Goal: Transaction & Acquisition: Purchase product/service

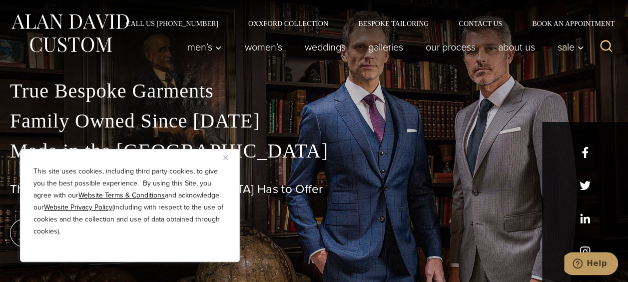
click at [225, 160] on button "Close" at bounding box center [229, 157] width 12 height 12
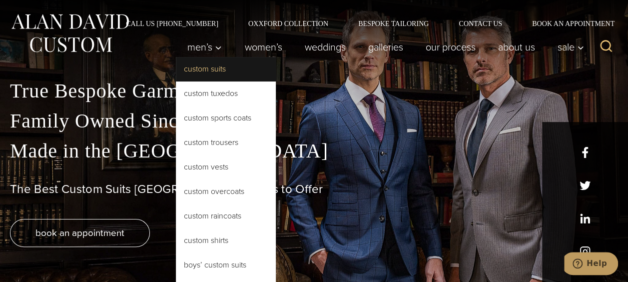
click at [201, 65] on link "Custom Suits" at bounding box center [226, 69] width 100 height 24
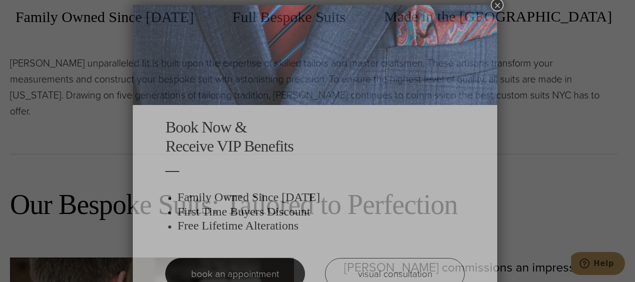
scroll to position [5, 0]
